Goal: Navigation & Orientation: Find specific page/section

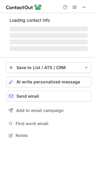
scroll to position [149, 95]
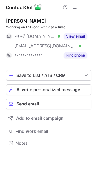
scroll to position [139, 95]
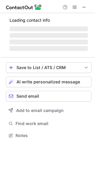
scroll to position [173, 95]
